Goal: Transaction & Acquisition: Purchase product/service

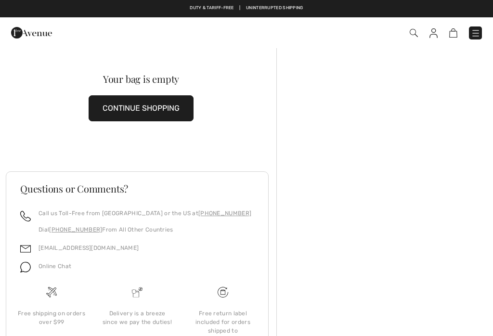
checkbox input "true"
click at [138, 114] on button "CONTINUE SHOPPING" at bounding box center [141, 108] width 105 height 26
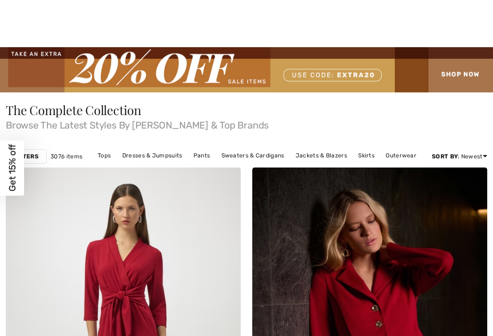
checkbox input "true"
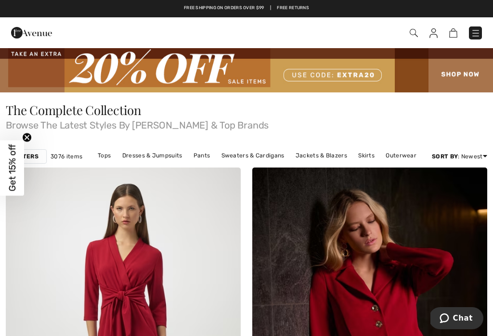
click at [462, 74] on img at bounding box center [246, 69] width 493 height 45
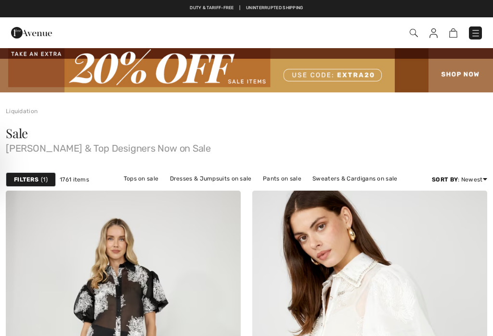
checkbox input "true"
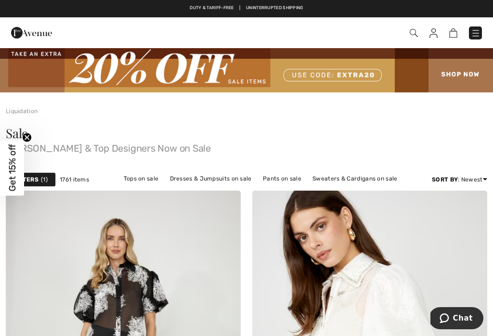
click at [43, 181] on span "1" at bounding box center [44, 179] width 7 height 9
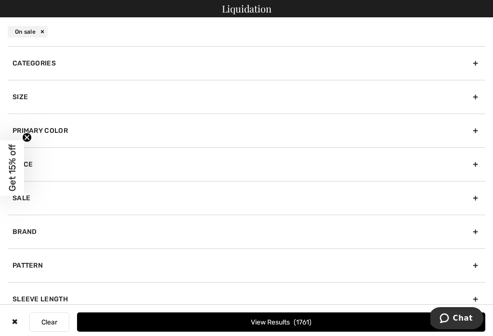
click at [206, 100] on div "Size" at bounding box center [246, 97] width 477 height 34
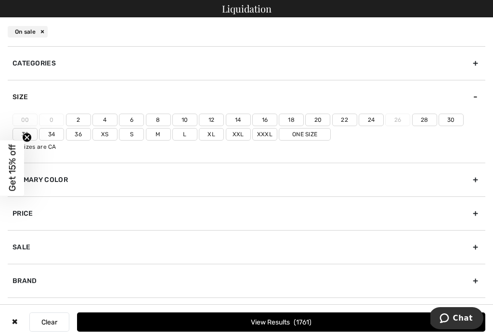
click at [316, 118] on label "20" at bounding box center [317, 120] width 25 height 13
click at [0, 0] on input"] "20" at bounding box center [0, 0] width 0 height 0
click at [244, 134] on label "Xxl" at bounding box center [238, 134] width 25 height 13
click at [0, 0] on input"] "Xxl" at bounding box center [0, 0] width 0 height 0
click at [347, 328] on button "View Results 442" at bounding box center [281, 321] width 408 height 19
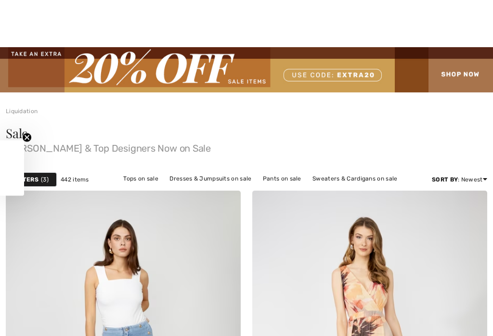
checkbox input "true"
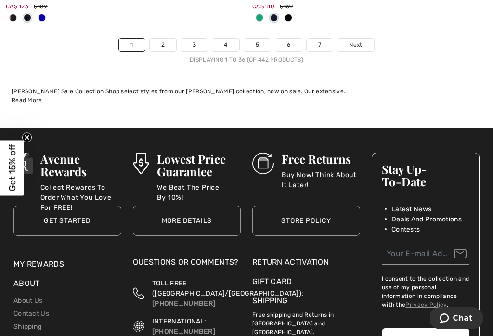
scroll to position [7600, 0]
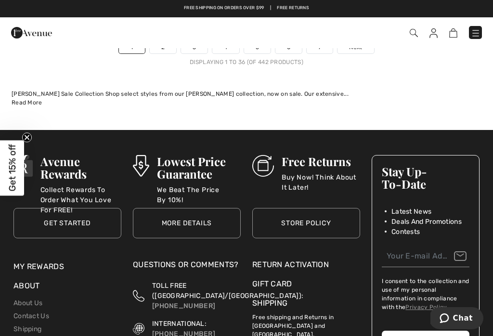
click at [160, 29] on div at bounding box center [105, 33] width 202 height 26
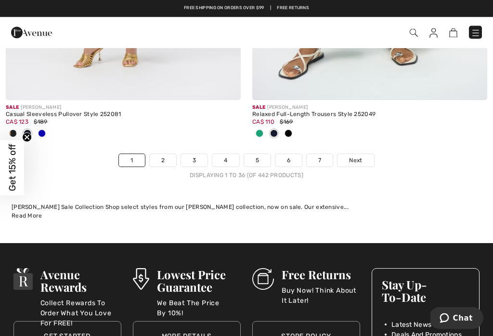
scroll to position [7477, 0]
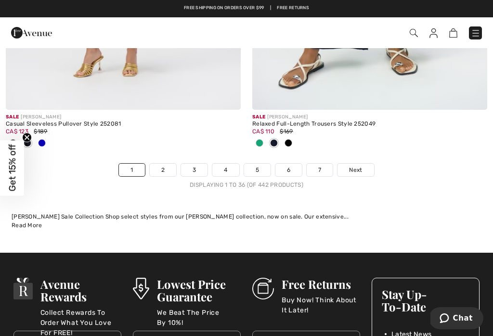
click at [166, 164] on link "2" at bounding box center [163, 170] width 26 height 13
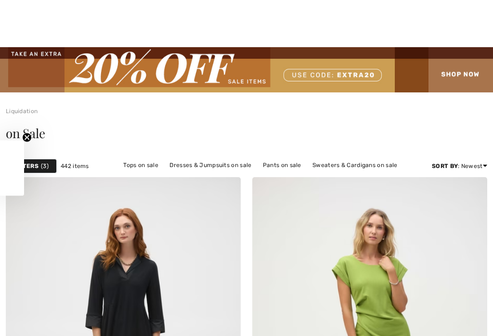
checkbox input "true"
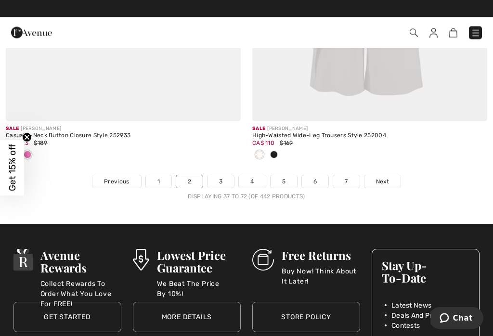
scroll to position [7355, 0]
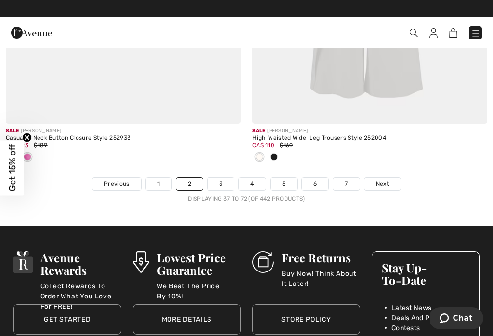
click at [220, 179] on link "3" at bounding box center [220, 184] width 26 height 13
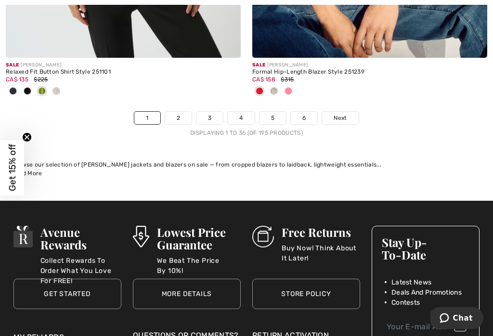
scroll to position [7452, 0]
click at [243, 112] on link "4" at bounding box center [241, 118] width 26 height 13
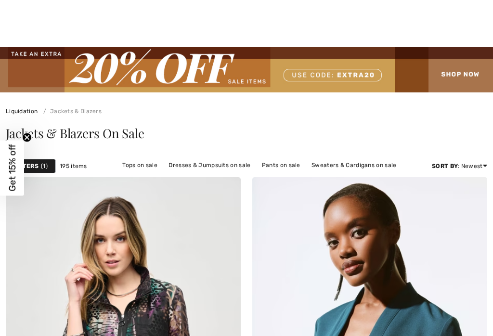
scroll to position [553, 0]
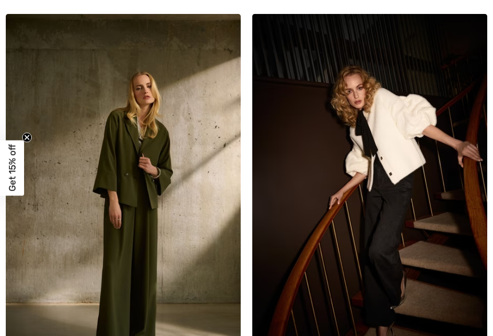
checkbox input "true"
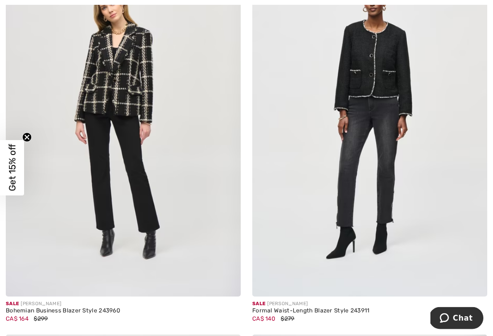
scroll to position [6322, 0]
click at [371, 78] on img at bounding box center [369, 120] width 235 height 352
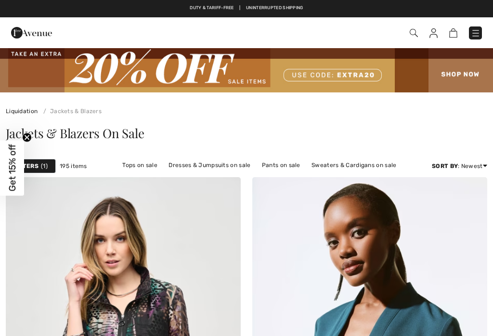
scroll to position [5516, 0]
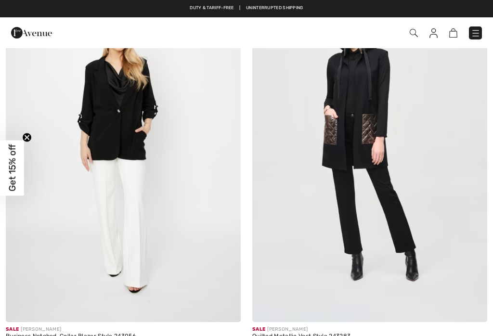
checkbox input "true"
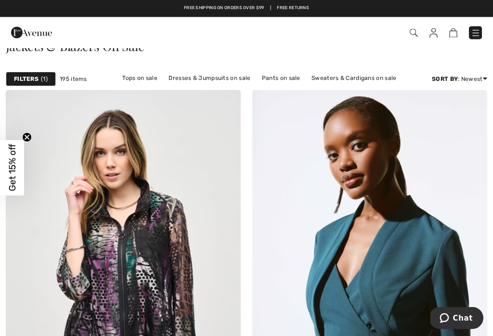
scroll to position [0, 0]
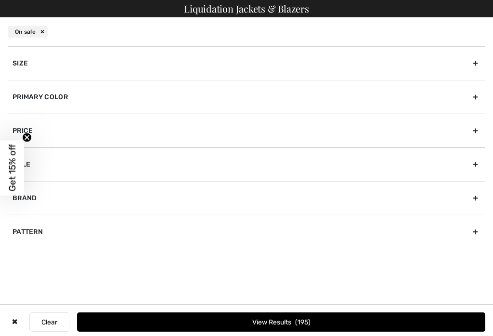
checkbox input "true"
click at [30, 59] on div "Size" at bounding box center [246, 63] width 477 height 34
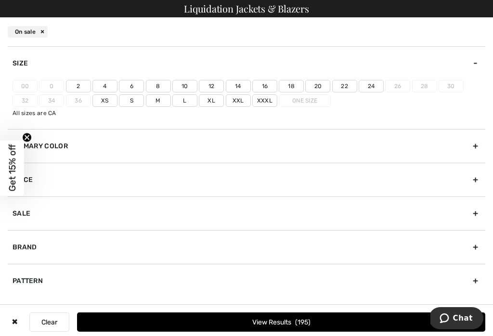
click at [320, 86] on label "20" at bounding box center [317, 86] width 25 height 13
click at [0, 0] on input"] "20" at bounding box center [0, 0] width 0 height 0
click at [239, 98] on label "Xxl" at bounding box center [238, 100] width 25 height 13
click at [0, 0] on input"] "Xxl" at bounding box center [0, 0] width 0 height 0
click at [342, 320] on button "View Results 48" at bounding box center [281, 321] width 408 height 19
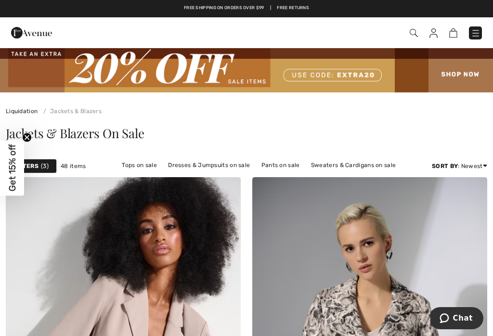
click at [466, 73] on img at bounding box center [246, 69] width 493 height 45
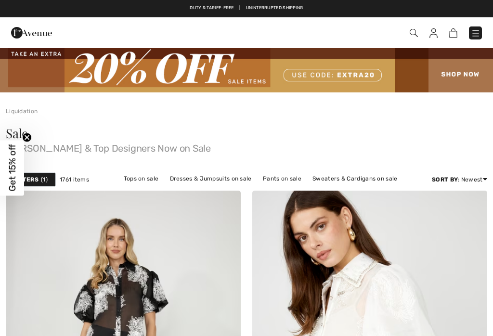
click at [39, 178] on div "Filters 1" at bounding box center [31, 179] width 50 height 14
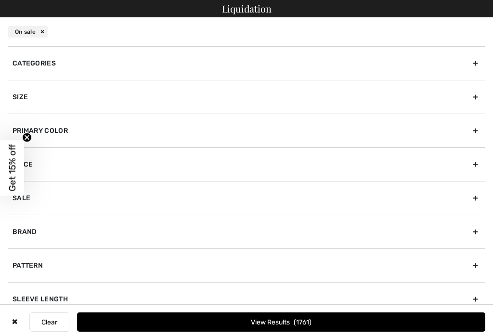
click at [38, 180] on div "Price" at bounding box center [246, 164] width 477 height 34
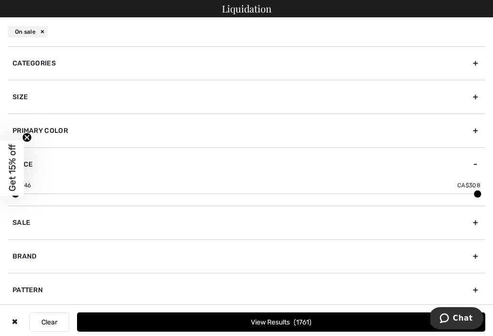
click at [288, 96] on div "Size" at bounding box center [246, 97] width 477 height 34
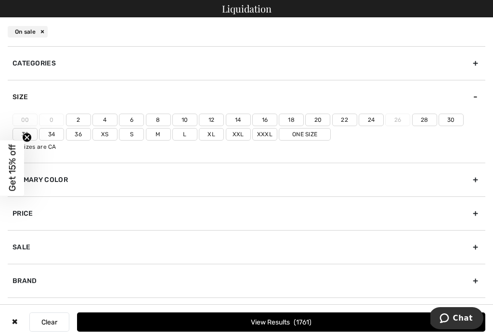
click at [318, 119] on label "20" at bounding box center [317, 120] width 25 height 13
click at [0, 0] on input"] "20" at bounding box center [0, 0] width 0 height 0
click at [240, 136] on label "Xxl" at bounding box center [238, 134] width 25 height 13
click at [0, 0] on input"] "Xxl" at bounding box center [0, 0] width 0 height 0
click at [368, 328] on button "View Results 442" at bounding box center [281, 321] width 408 height 19
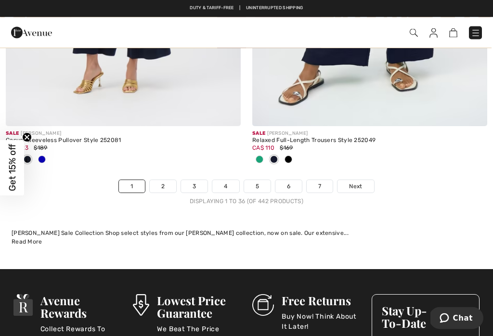
scroll to position [7461, 0]
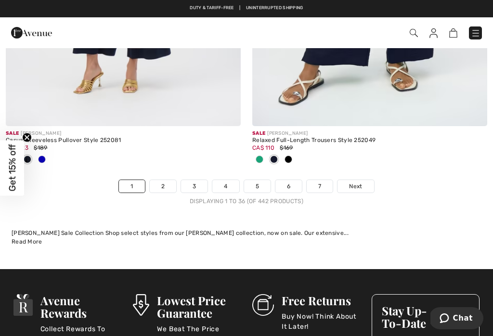
click at [228, 180] on link "4" at bounding box center [225, 186] width 26 height 13
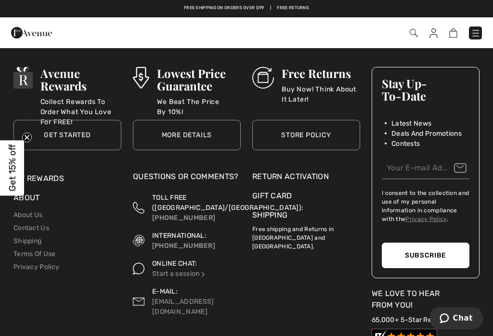
scroll to position [7461, 0]
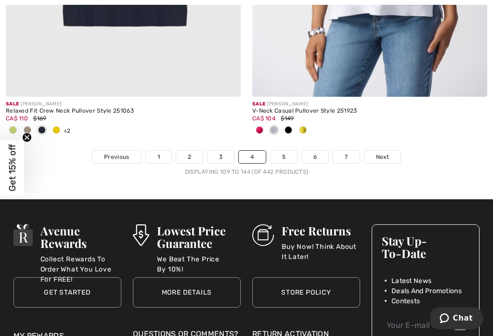
click at [288, 151] on link "5" at bounding box center [283, 157] width 26 height 13
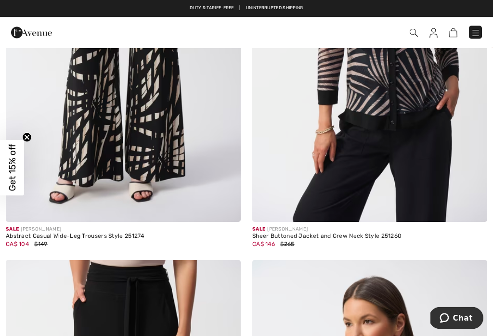
scroll to position [3635, 0]
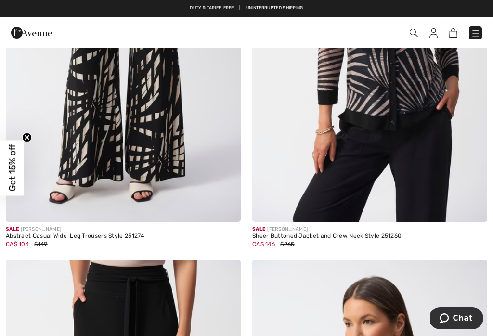
click at [406, 149] on img at bounding box center [369, 46] width 235 height 352
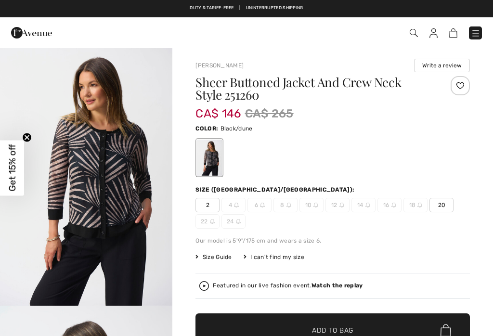
checkbox input "true"
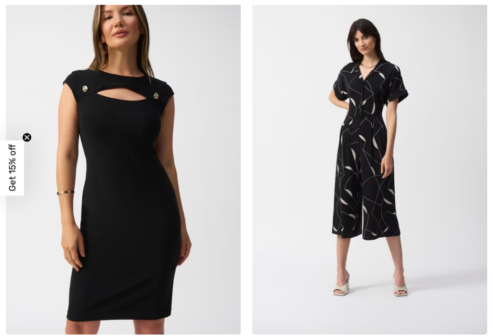
checkbox input "true"
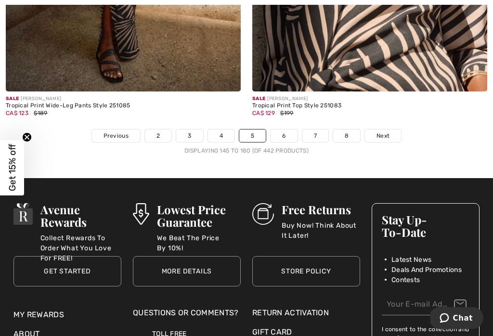
scroll to position [7442, 0]
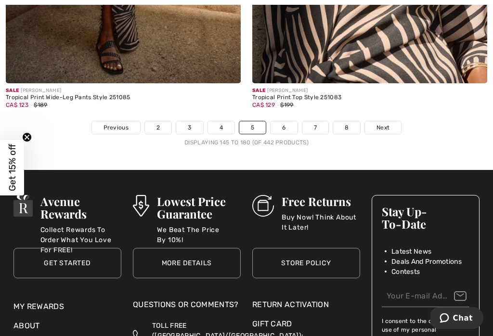
click at [191, 124] on link "3" at bounding box center [189, 128] width 26 height 13
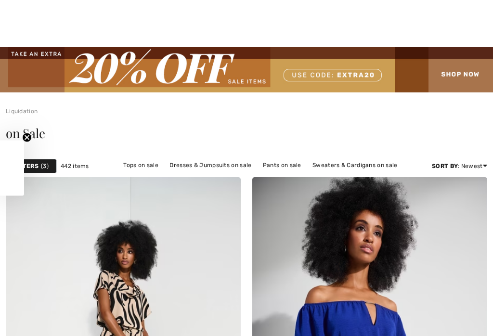
checkbox input "true"
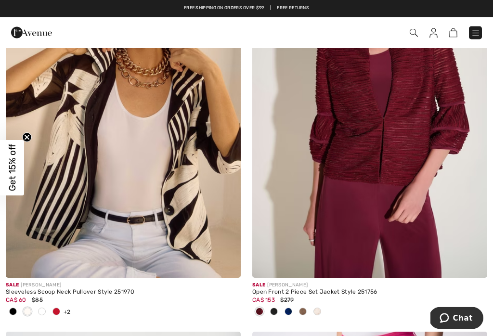
scroll to position [6341, 0]
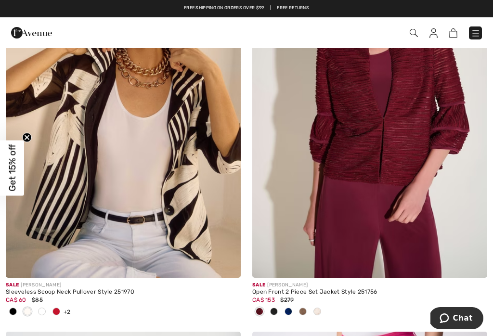
click at [356, 289] on div "Open Front 2 Piece Set Jacket Style 251756" at bounding box center [369, 292] width 235 height 7
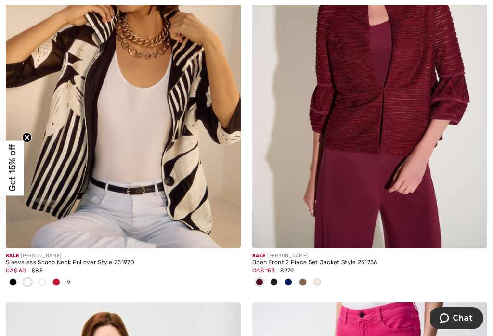
scroll to position [6366, 0]
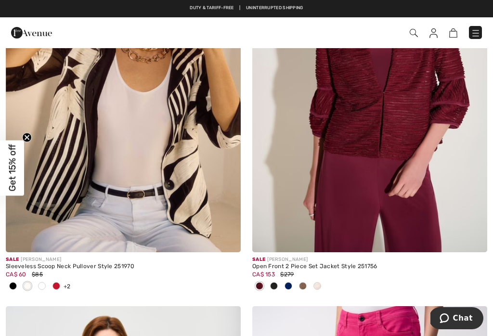
click at [342, 263] on div "Open Front 2 Piece Set Jacket Style 251756" at bounding box center [369, 266] width 235 height 7
click at [326, 263] on div "Open Front 2 Piece Set Jacket Style 251756" at bounding box center [369, 266] width 235 height 7
click at [337, 186] on img at bounding box center [369, 76] width 235 height 352
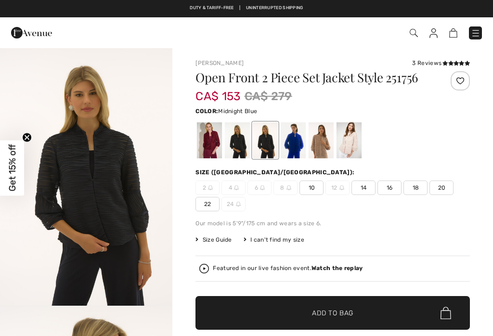
checkbox input "true"
click at [325, 141] on div at bounding box center [320, 140] width 25 height 36
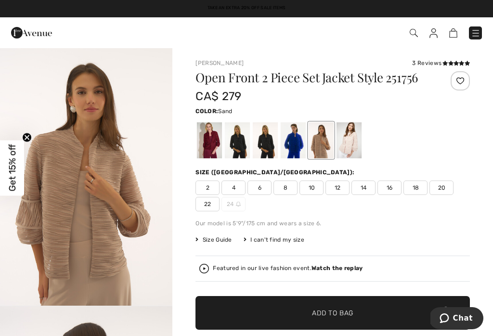
click at [295, 141] on div at bounding box center [293, 140] width 25 height 36
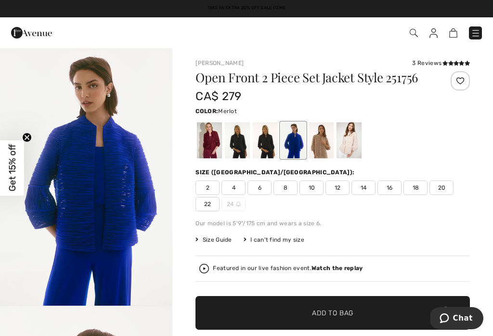
click at [208, 137] on div at bounding box center [209, 140] width 25 height 36
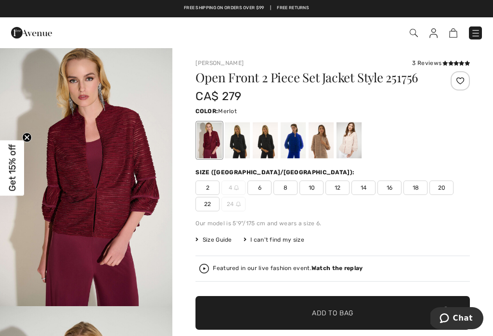
click at [355, 144] on div at bounding box center [348, 140] width 25 height 36
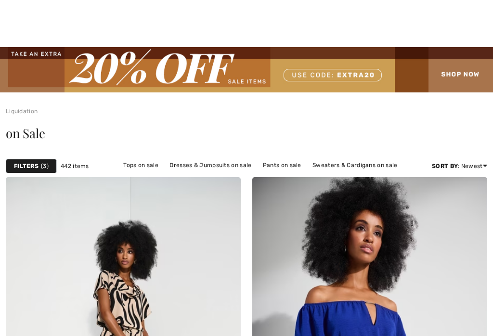
scroll to position [6185, 0]
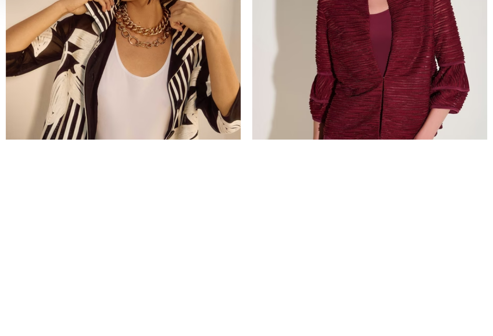
checkbox input "true"
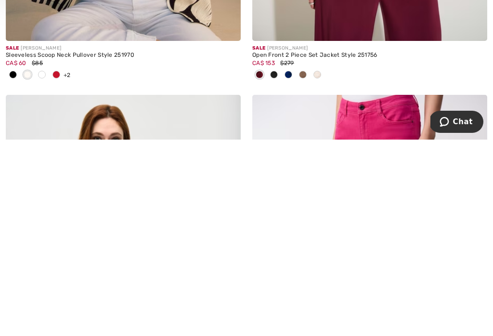
scroll to position [6381, 0]
